Goal: Information Seeking & Learning: Learn about a topic

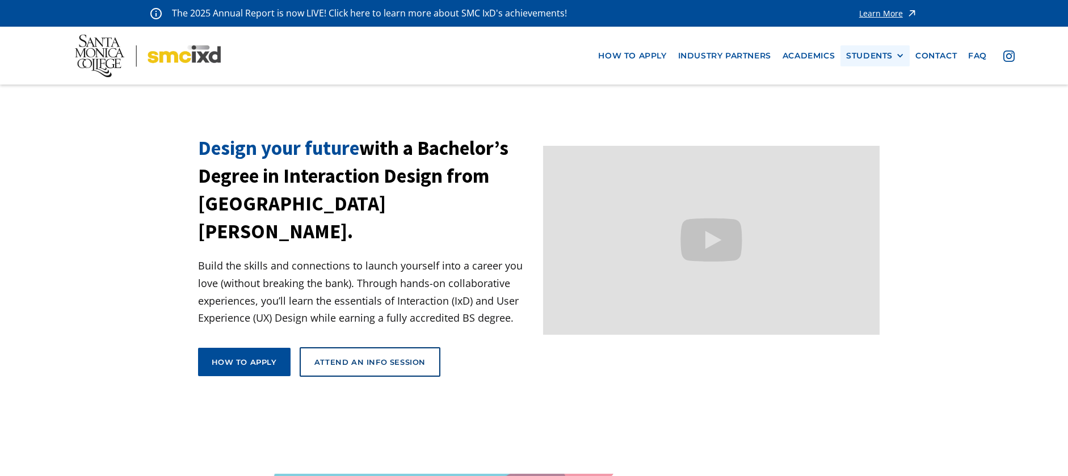
click at [879, 49] on div "STUDENTS PROspective Students GRAD SHOW 2025 Current Students Alumni" at bounding box center [874, 55] width 69 height 21
click at [878, 60] on div "STUDENTS" at bounding box center [869, 56] width 47 height 10
click at [882, 81] on link "GRAD SHOW 2025" at bounding box center [897, 76] width 102 height 21
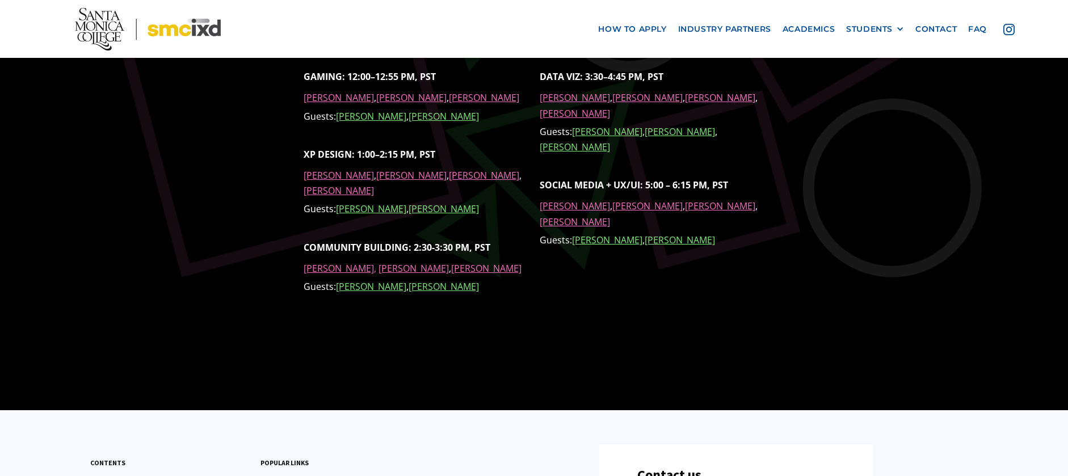
scroll to position [790, 0]
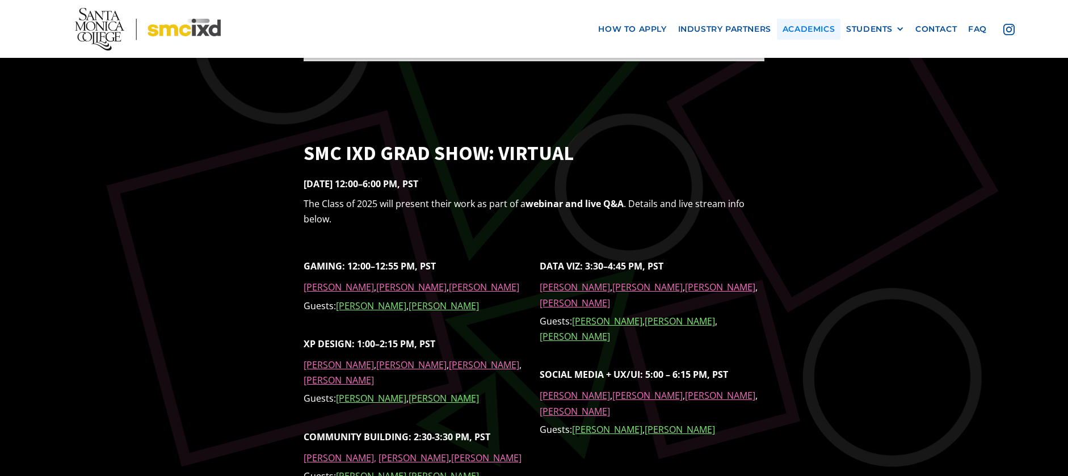
click at [798, 22] on link "Academics" at bounding box center [809, 29] width 64 height 21
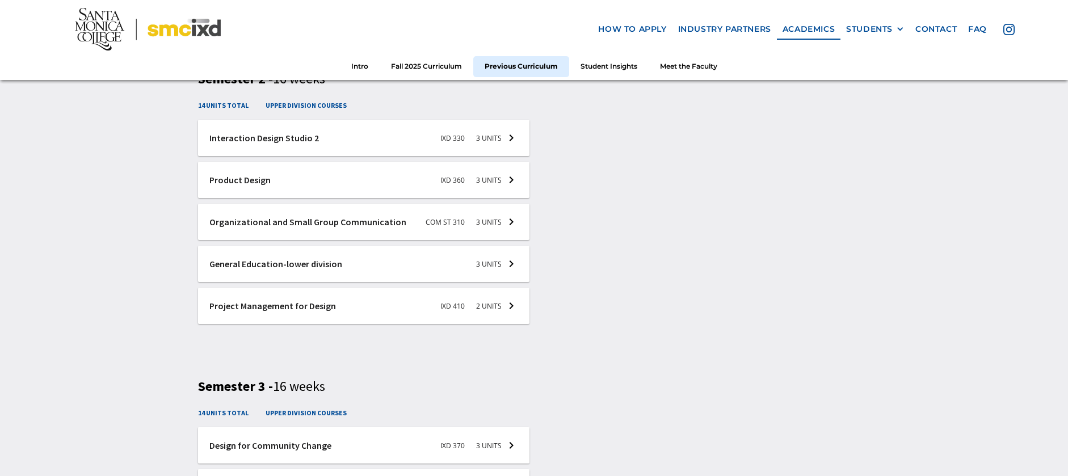
scroll to position [2156, 0]
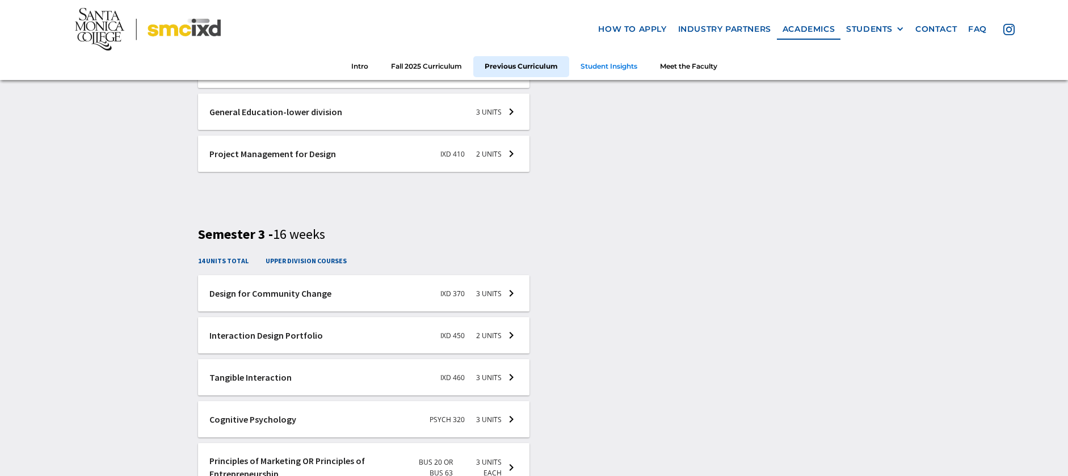
click at [621, 66] on link "Student Insights" at bounding box center [608, 66] width 79 height 21
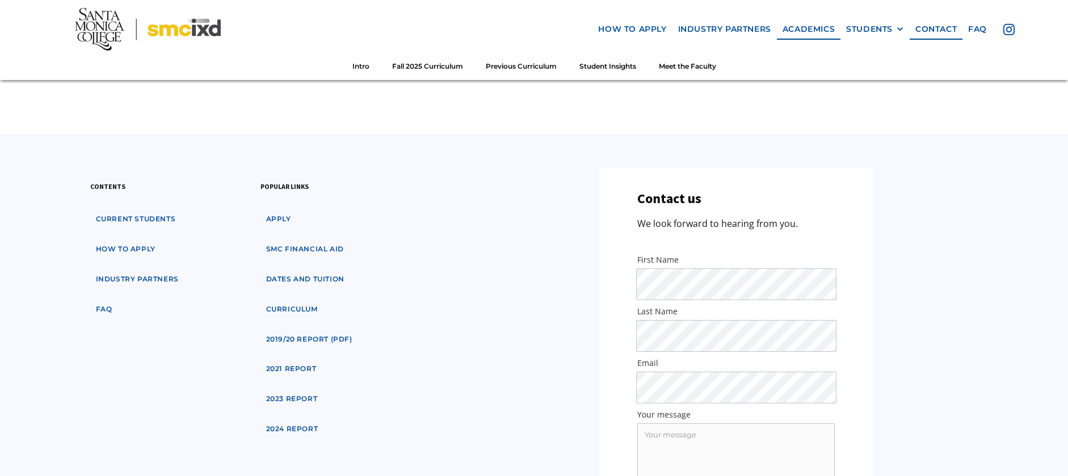
scroll to position [4023, 0]
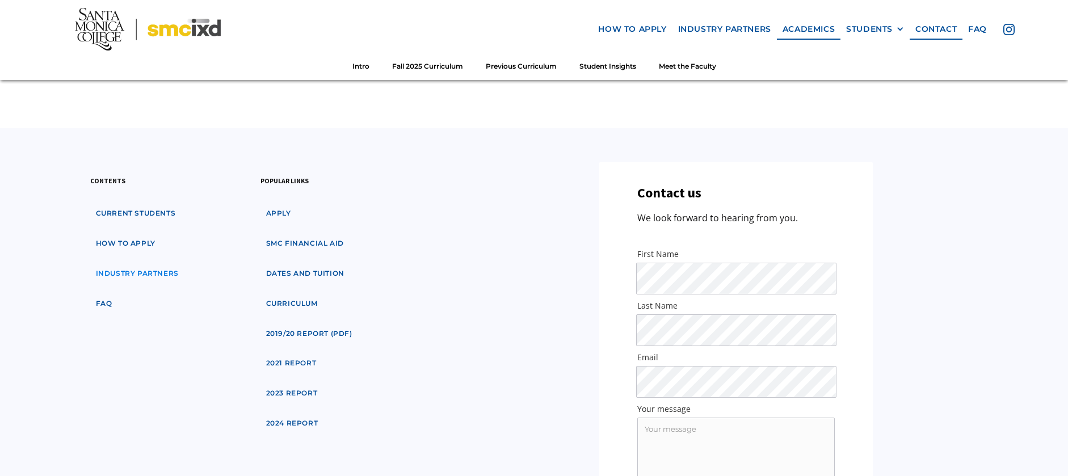
click at [172, 263] on link "industry partners" at bounding box center [137, 273] width 94 height 21
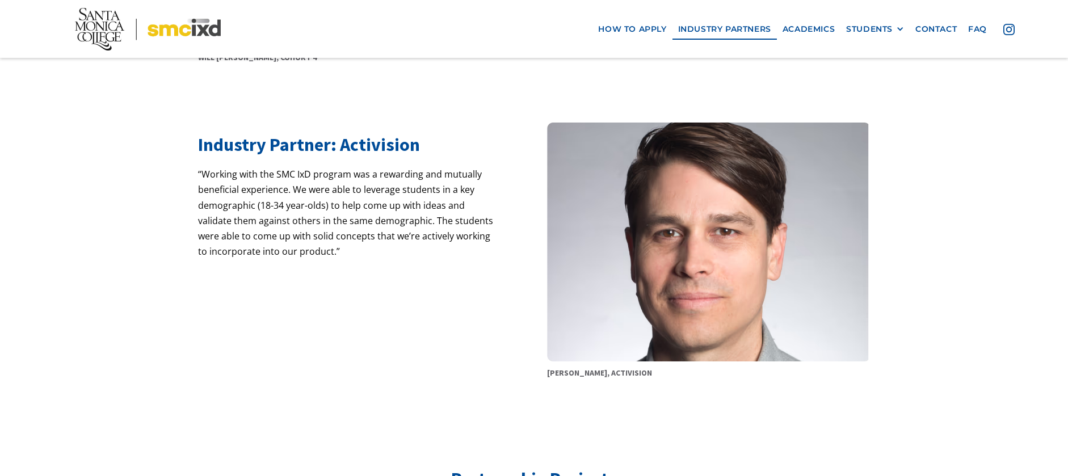
scroll to position [681, 0]
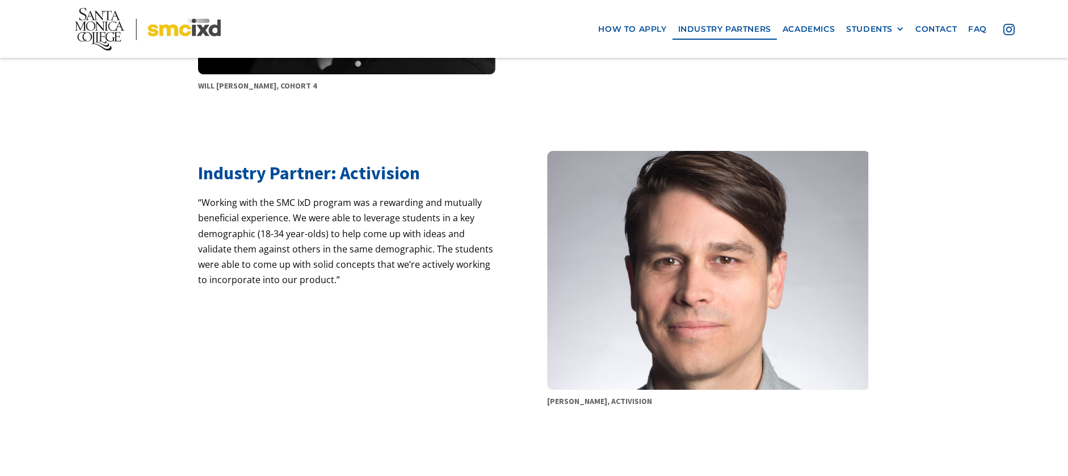
click at [213, 250] on p "“Working with the SMC IxD program was a rewarding and mutually beneficial exper…" at bounding box center [348, 249] width 301 height 108
click at [210, 218] on p "“Working with the SMC IxD program was a rewarding and mutually beneficial exper…" at bounding box center [348, 249] width 301 height 108
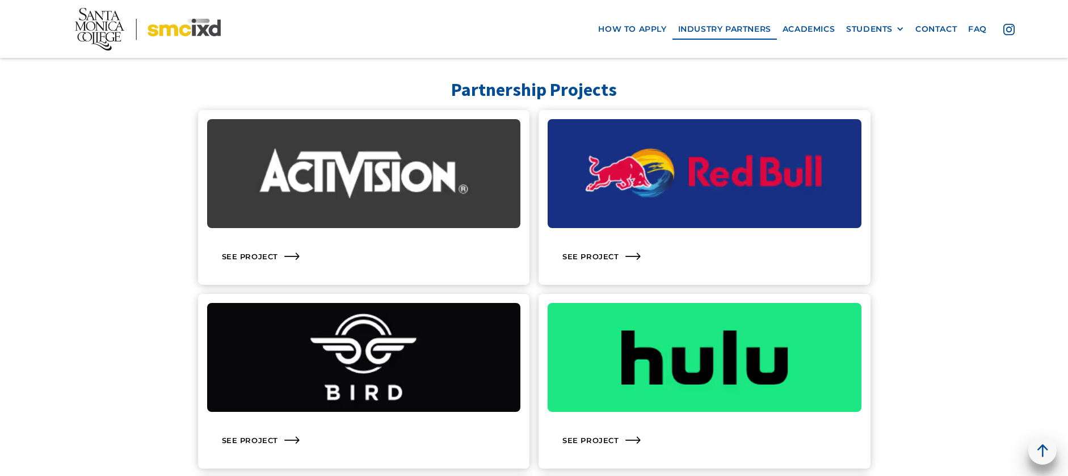
scroll to position [1135, 0]
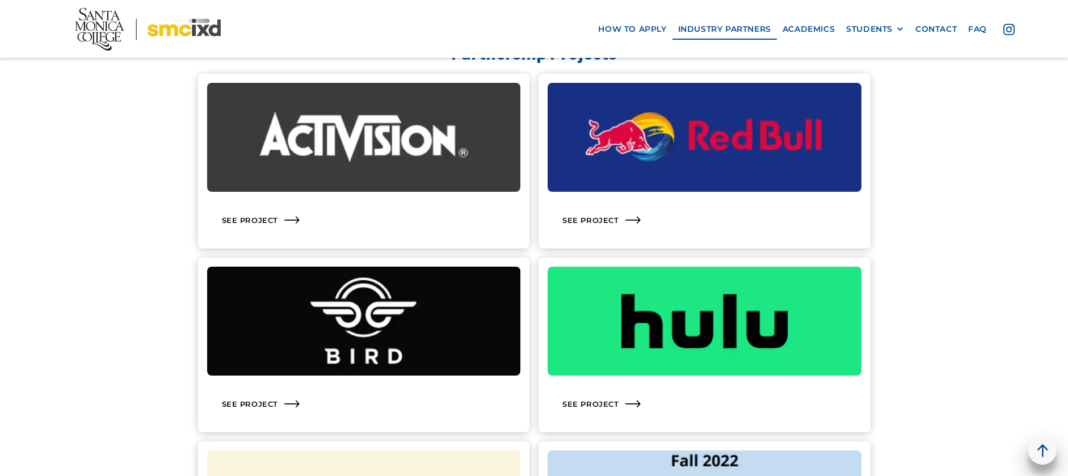
click at [371, 169] on img at bounding box center [364, 137] width 314 height 109
click at [256, 214] on div "See Project" at bounding box center [364, 220] width 314 height 39
click at [289, 219] on icon at bounding box center [283, 219] width 15 height 7
click at [354, 162] on img at bounding box center [364, 137] width 314 height 109
click at [613, 222] on div "See Project" at bounding box center [705, 220] width 314 height 39
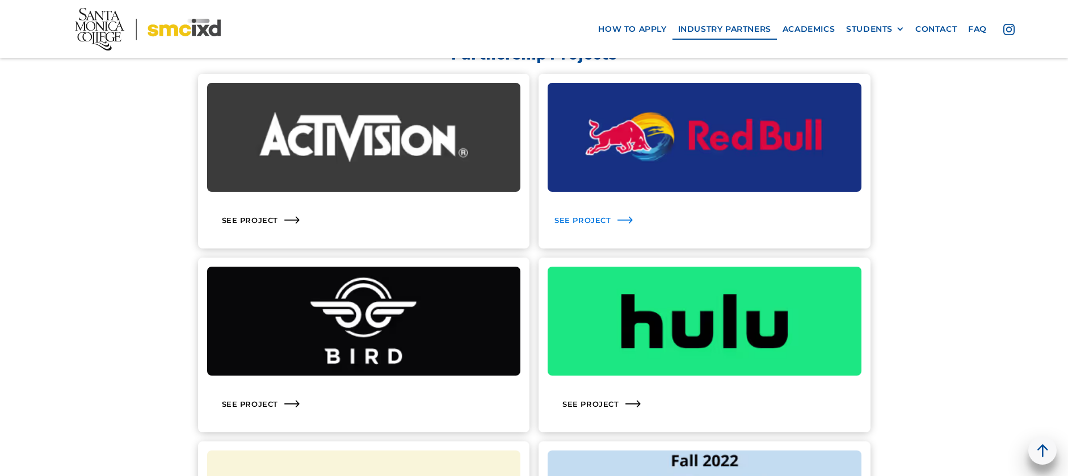
click at [613, 222] on div "See Project" at bounding box center [705, 220] width 314 height 39
click at [611, 400] on div "See Project" at bounding box center [705, 404] width 314 height 39
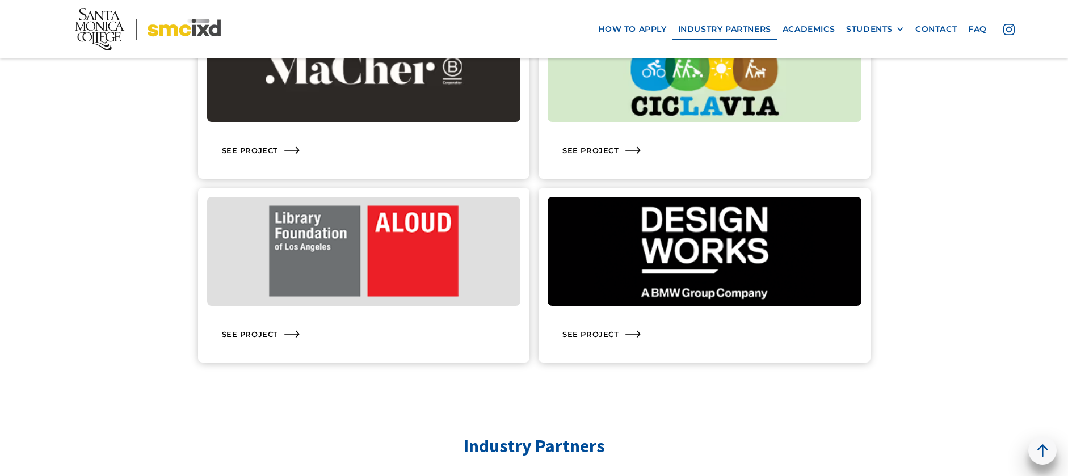
scroll to position [1816, 0]
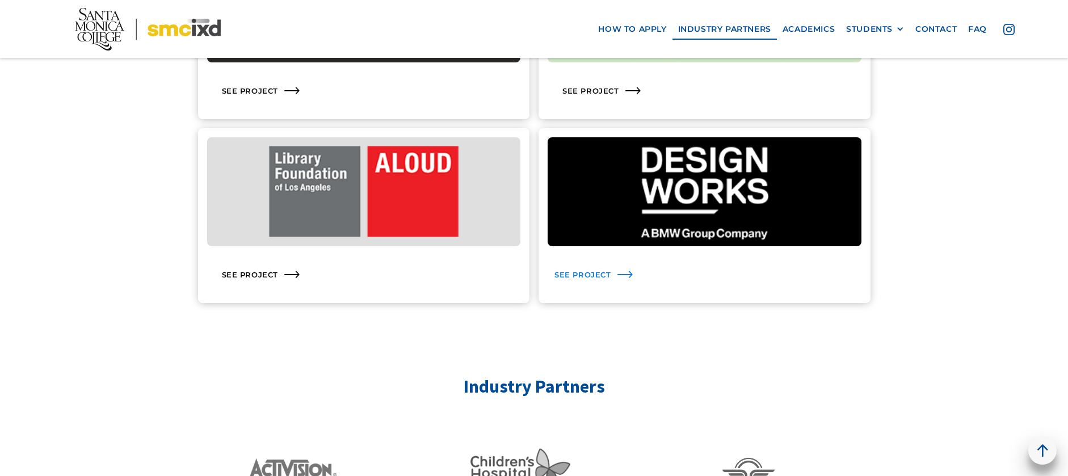
click at [609, 266] on div "See Project" at bounding box center [705, 274] width 314 height 39
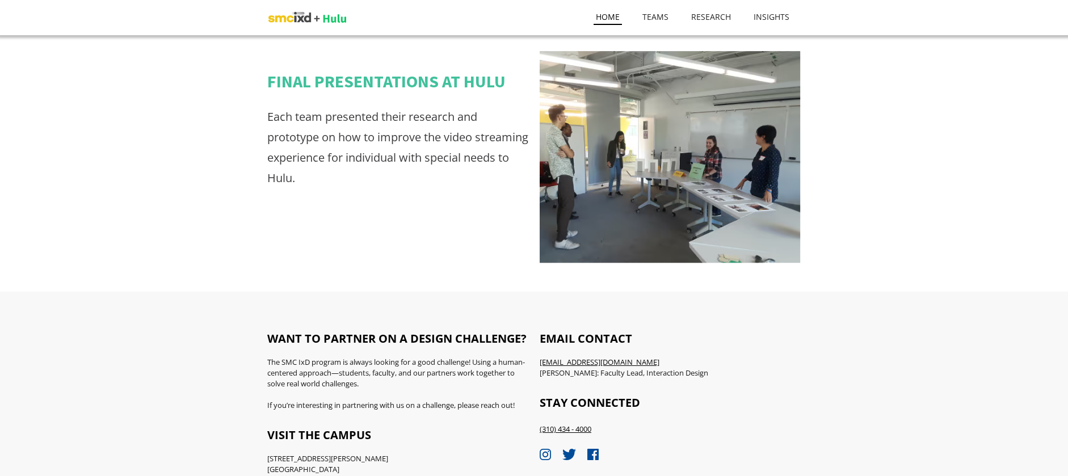
scroll to position [1973, 0]
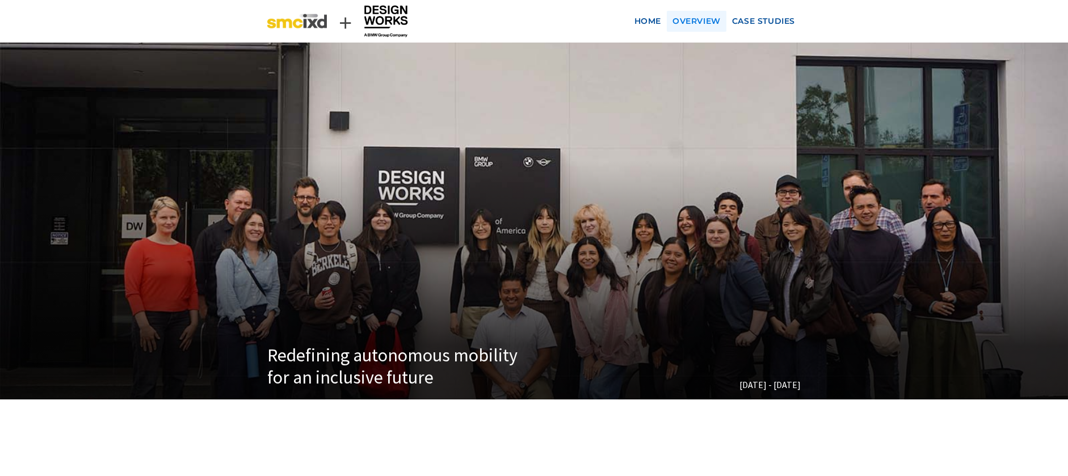
click at [706, 14] on future "Overview" at bounding box center [697, 21] width 60 height 21
click at [789, 23] on link "Case Studies" at bounding box center [763, 21] width 74 height 21
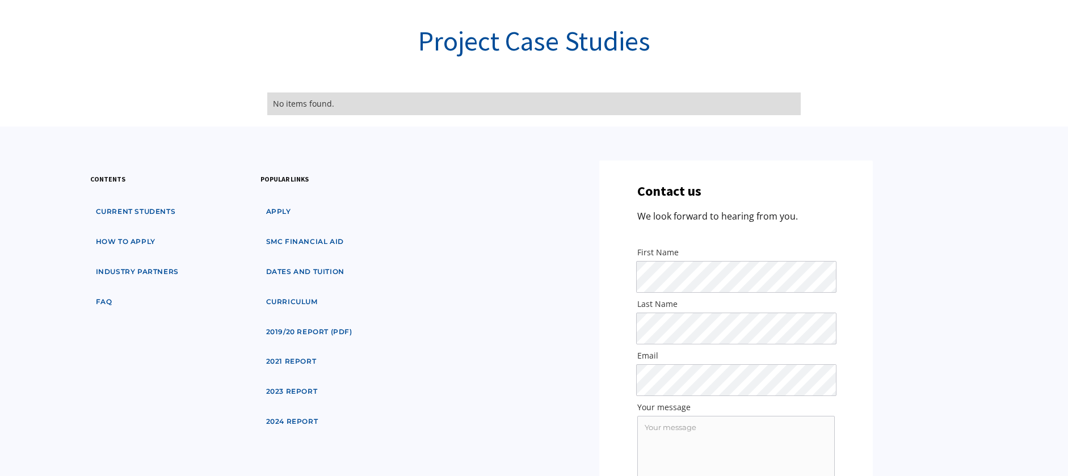
scroll to position [914, 0]
click at [284, 245] on link "SMC financial aid" at bounding box center [304, 241] width 89 height 21
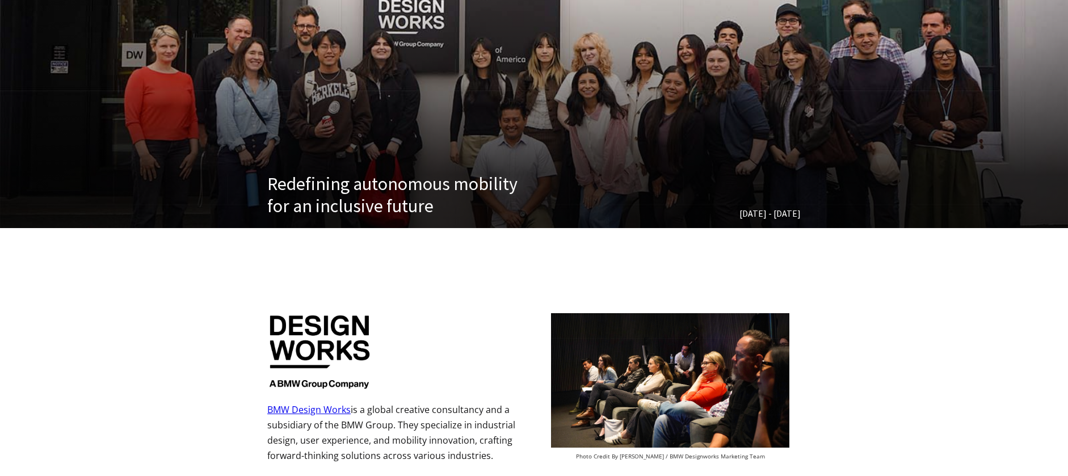
scroll to position [0, 0]
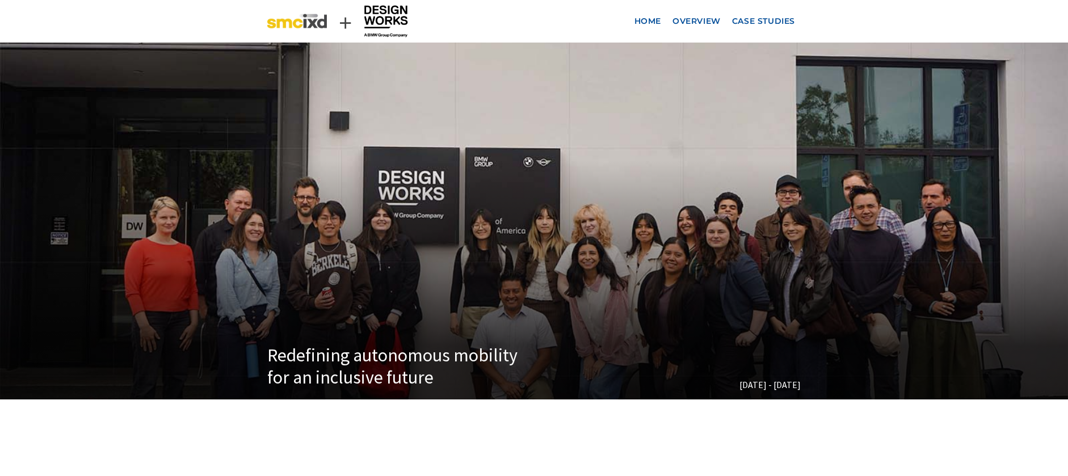
click at [287, 7] on img at bounding box center [297, 21] width 60 height 28
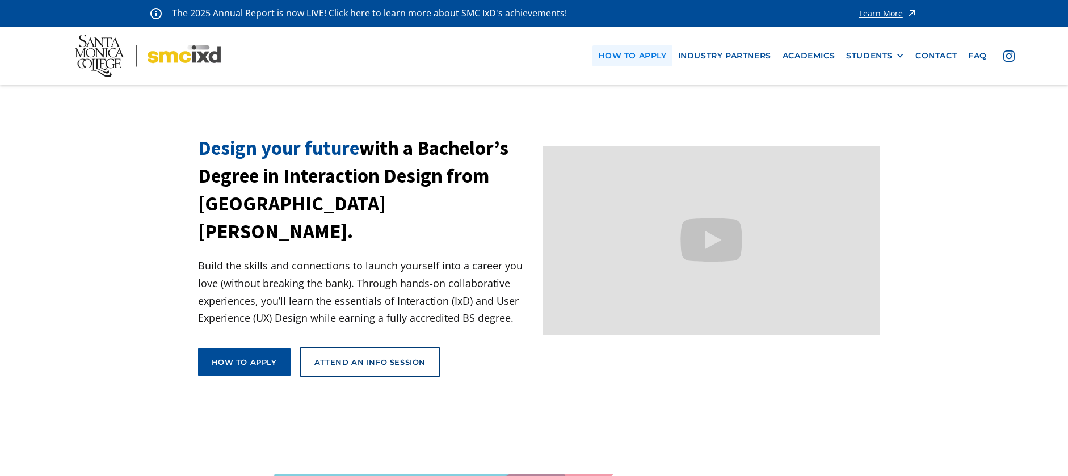
click at [620, 66] on link "how to apply" at bounding box center [631, 55] width 79 height 21
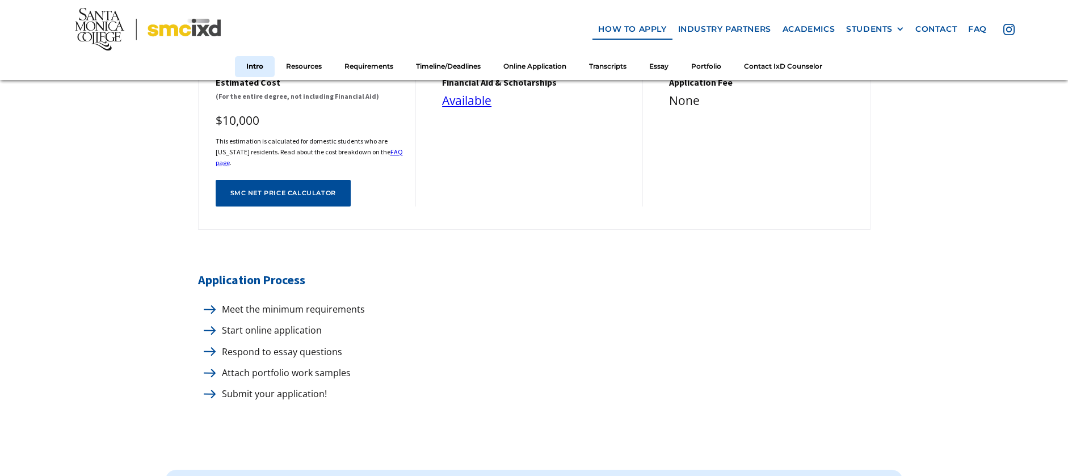
scroll to position [567, 0]
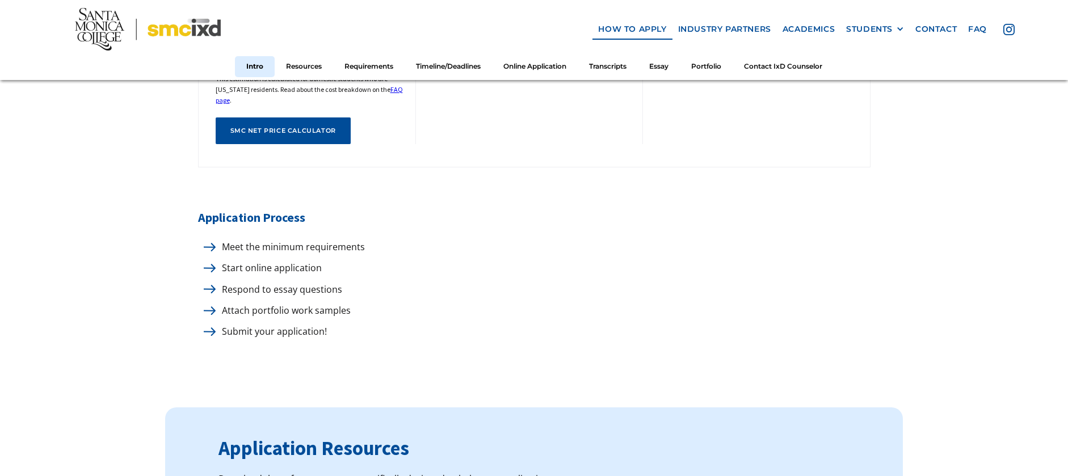
click at [330, 260] on div "Start online application" at bounding box center [534, 267] width 672 height 15
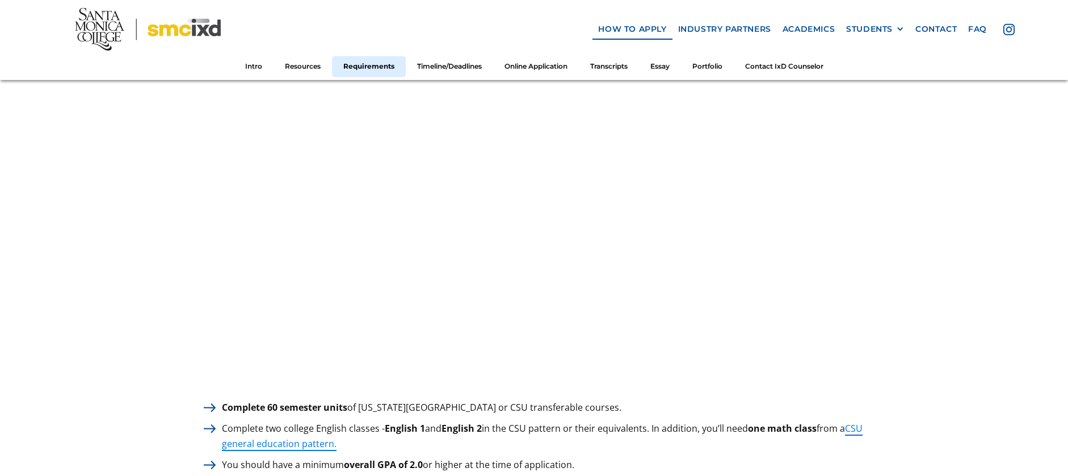
scroll to position [1532, 0]
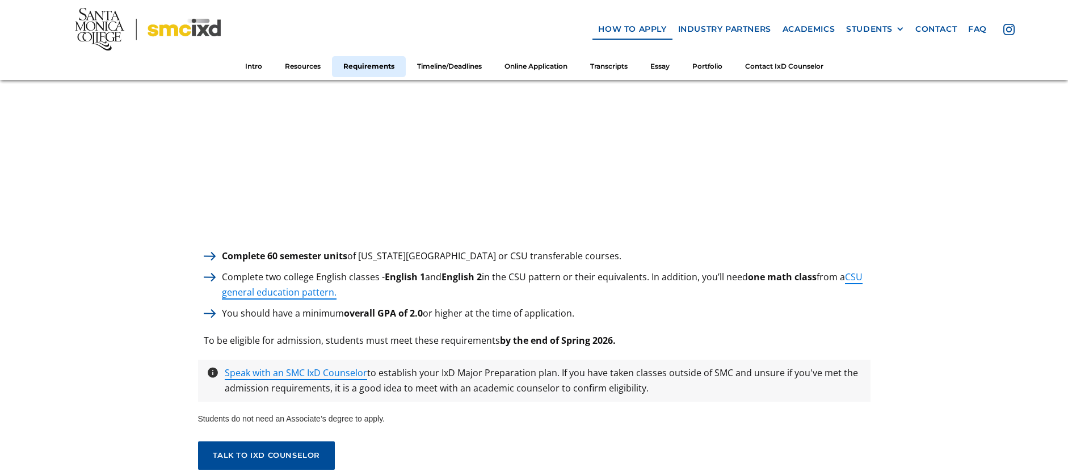
click at [502, 336] on strong "by the end of Spring 2026." at bounding box center [558, 340] width 116 height 12
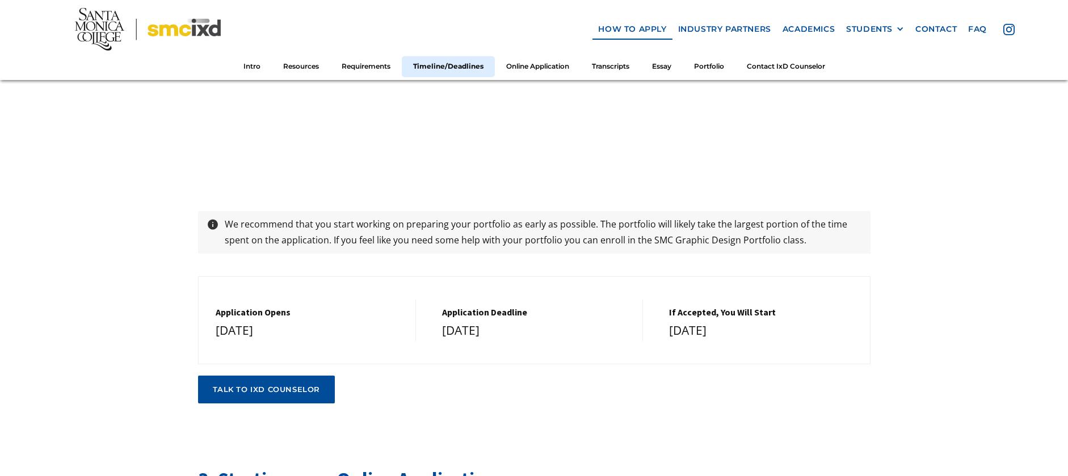
scroll to position [2440, 0]
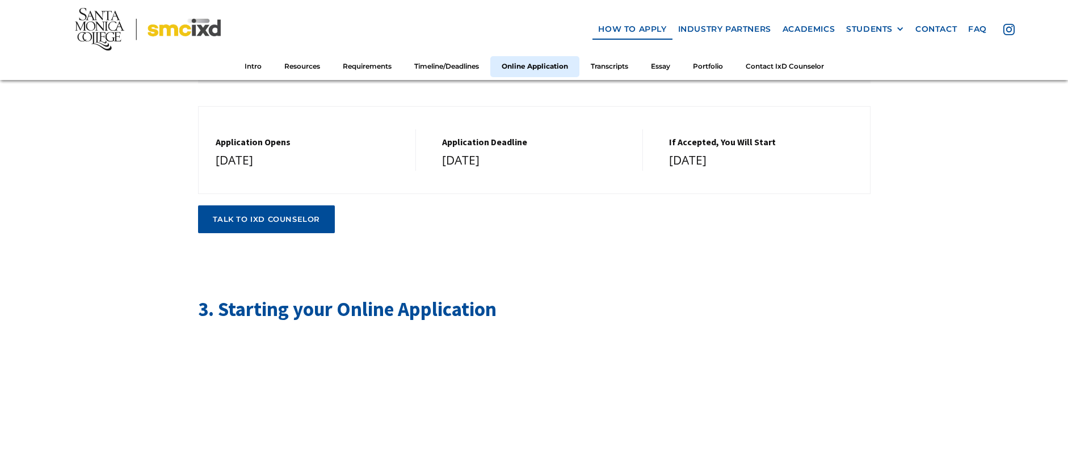
drag, startPoint x: 316, startPoint y: 156, endPoint x: 181, endPoint y: 153, distance: 135.1
click at [504, 153] on div "March 1, 2026" at bounding box center [536, 160] width 189 height 20
drag, startPoint x: 402, startPoint y: 154, endPoint x: 407, endPoint y: 183, distance: 29.9
click at [407, 183] on div "Application Opens December 1, 2025 Application Deadline March 1, 2026 If Accept…" at bounding box center [534, 150] width 672 height 88
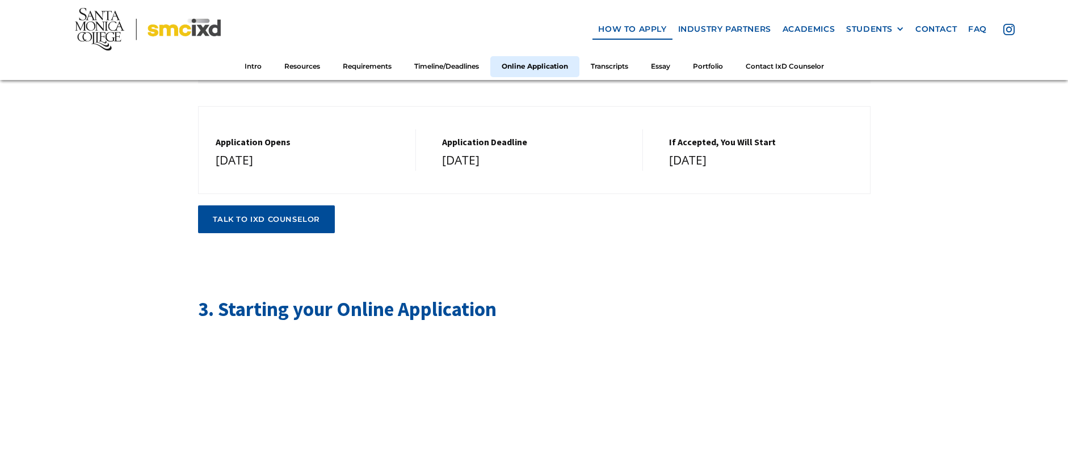
click at [603, 176] on div "Application Opens December 1, 2025 Application Deadline March 1, 2026 If Accept…" at bounding box center [534, 150] width 672 height 88
drag, startPoint x: 751, startPoint y: 159, endPoint x: 668, endPoint y: 159, distance: 82.8
click at [668, 159] on div "If Accepted, You Will Start August 2026" at bounding box center [761, 149] width 218 height 41
click at [667, 175] on div "Application Opens December 1, 2025 Application Deadline March 1, 2026 If Accept…" at bounding box center [534, 150] width 672 height 88
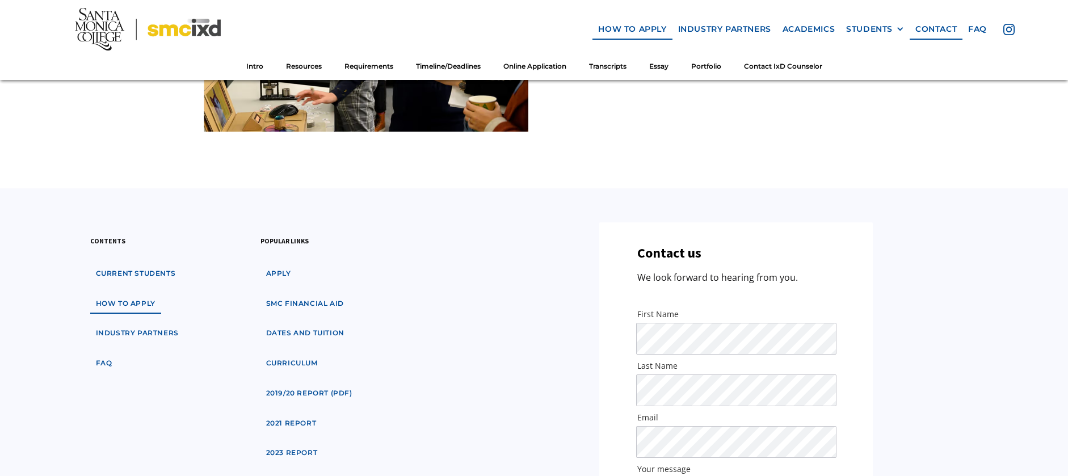
scroll to position [6582, 0]
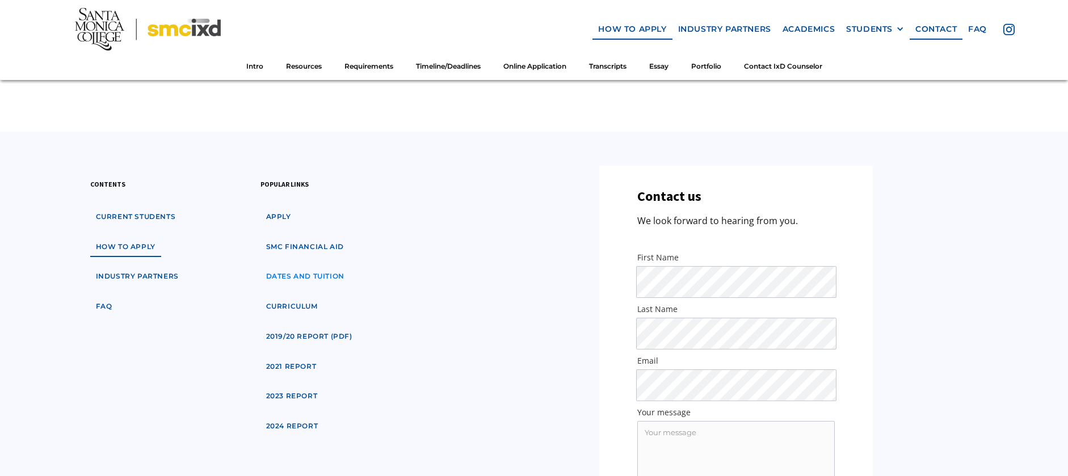
click at [288, 266] on link "dates and tuition" at bounding box center [305, 276] width 90 height 21
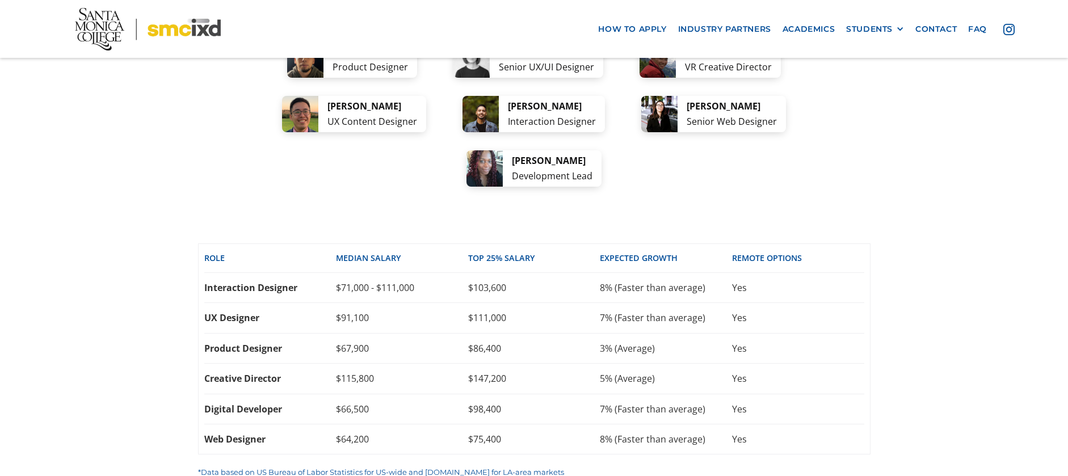
scroll to position [2383, 0]
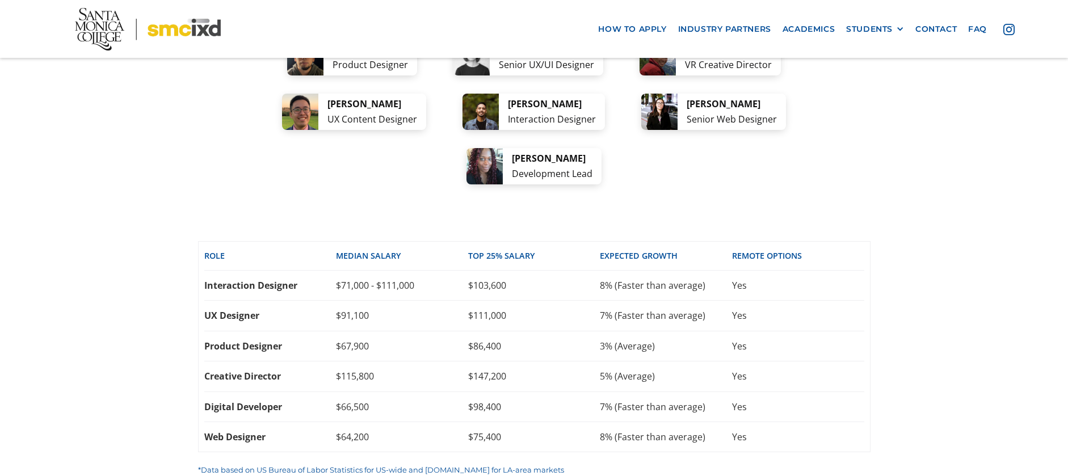
click at [403, 309] on div "$91,100" at bounding box center [402, 315] width 132 height 12
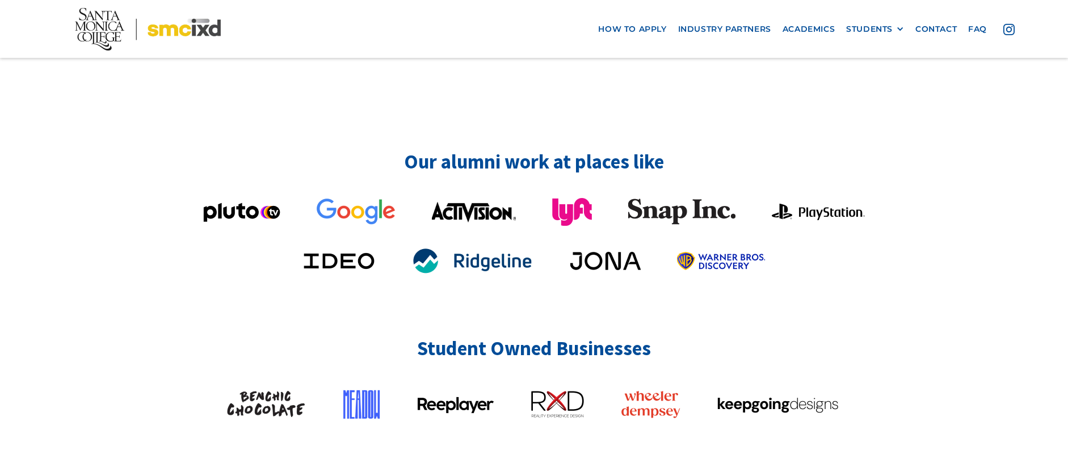
scroll to position [2780, 0]
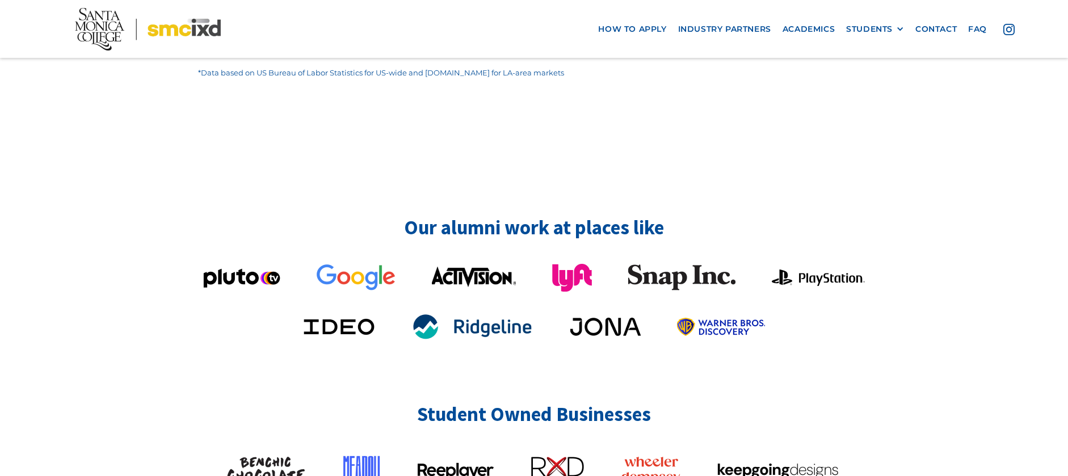
click at [478, 266] on img at bounding box center [474, 277] width 84 height 22
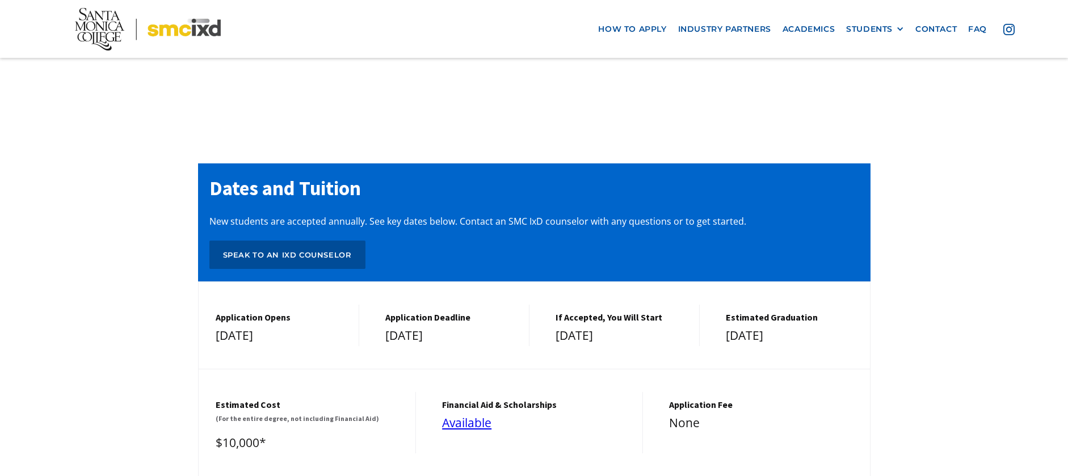
scroll to position [4709, 0]
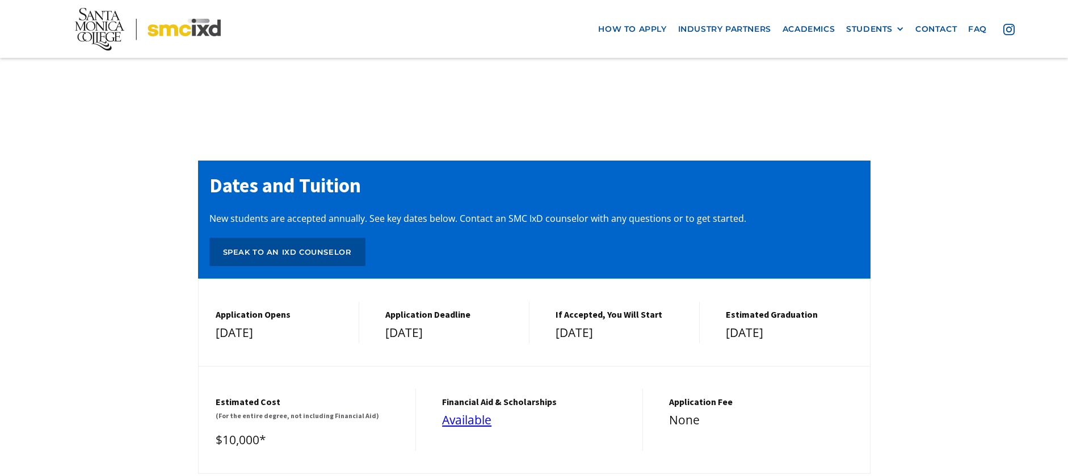
click at [264, 397] on h5 "Estimated cost" at bounding box center [310, 402] width 189 height 11
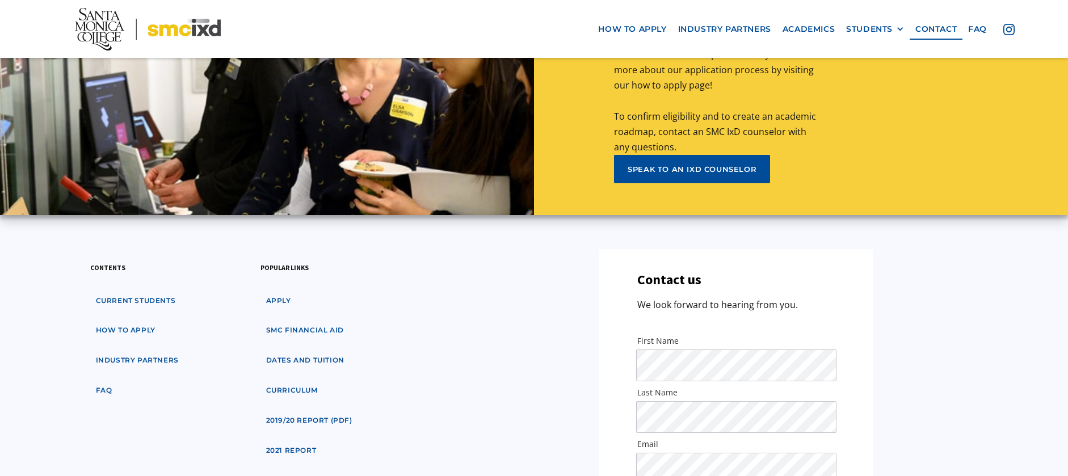
scroll to position [5447, 0]
